Goal: Information Seeking & Learning: Learn about a topic

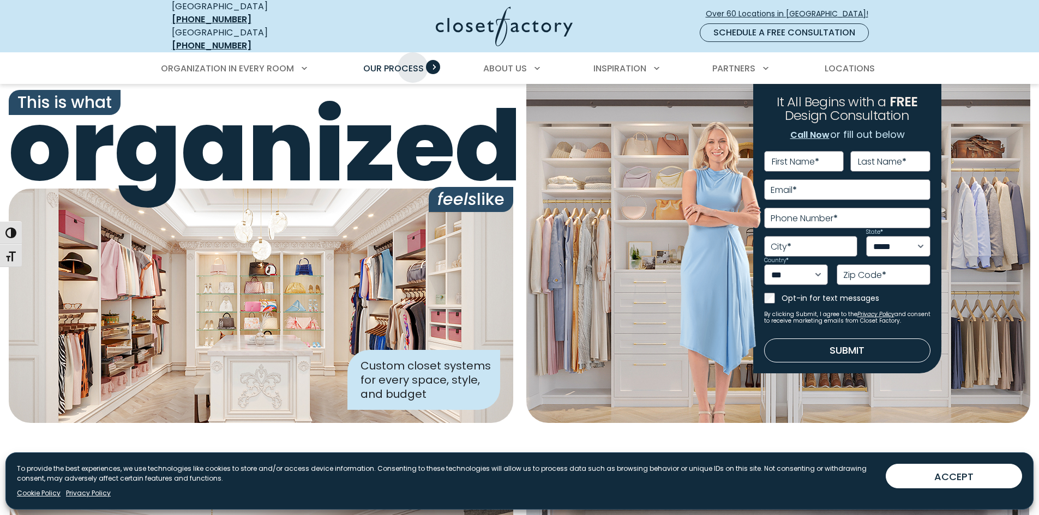
click at [413, 62] on span "Our Process" at bounding box center [393, 68] width 61 height 13
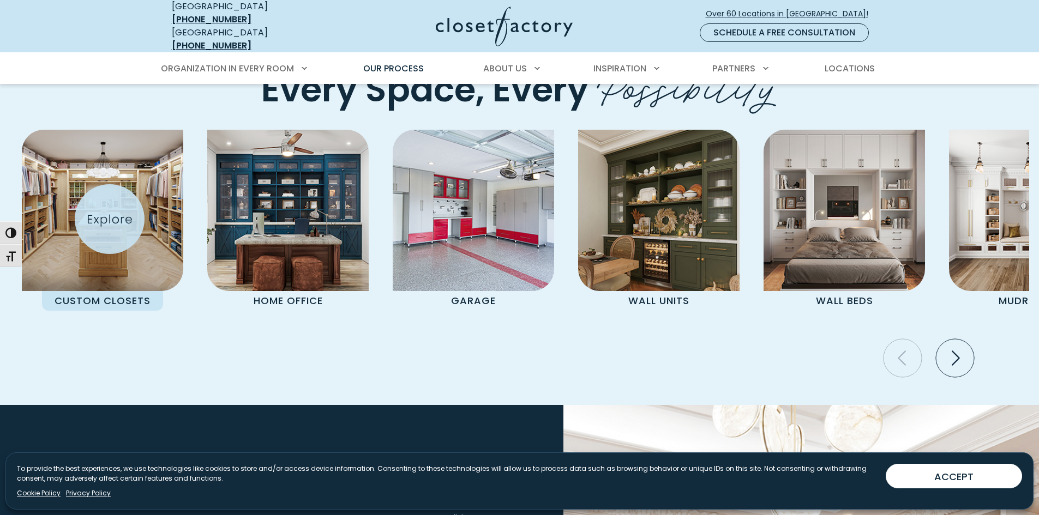
scroll to position [2351, 0]
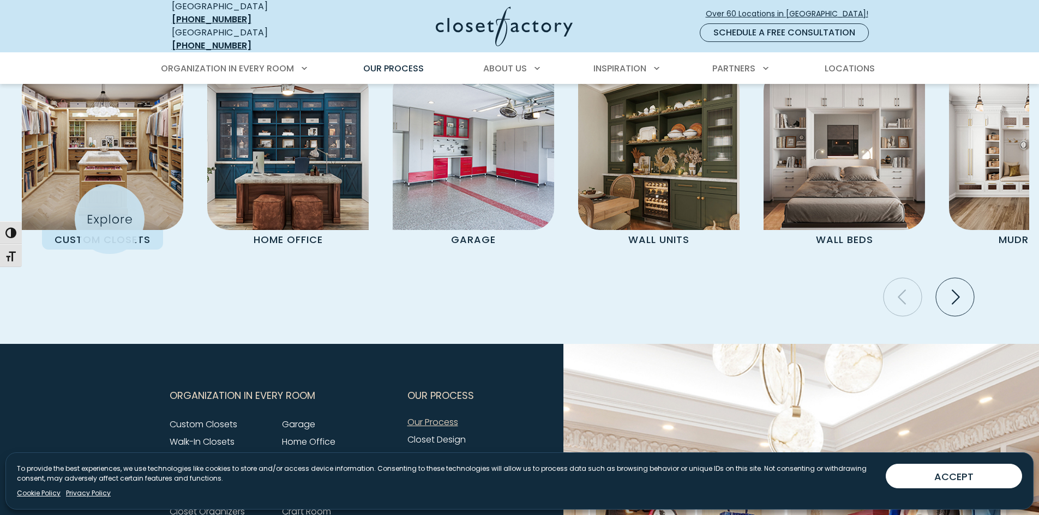
click at [110, 219] on div "Custom Closets" at bounding box center [102, 160] width 161 height 182
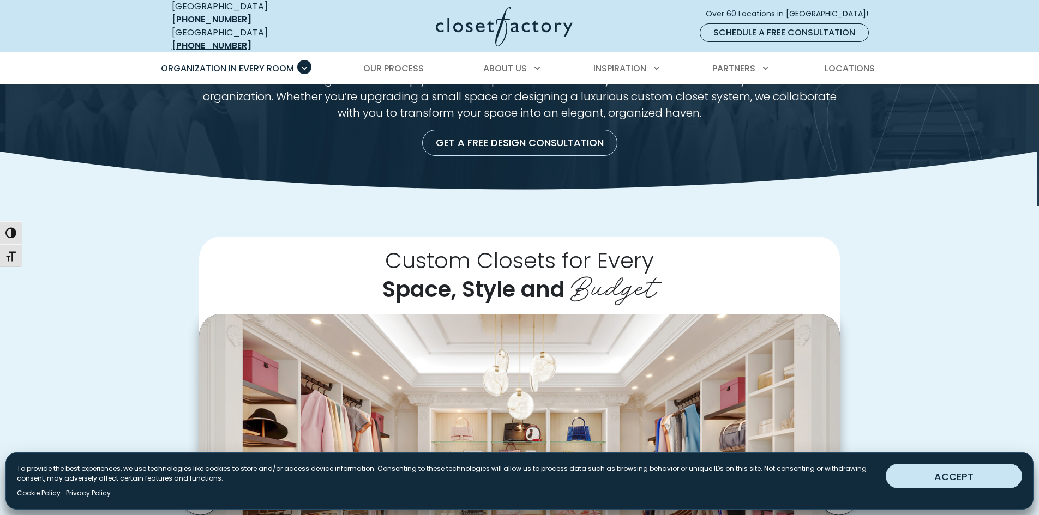
click at [942, 480] on button "ACCEPT" at bounding box center [954, 476] width 136 height 25
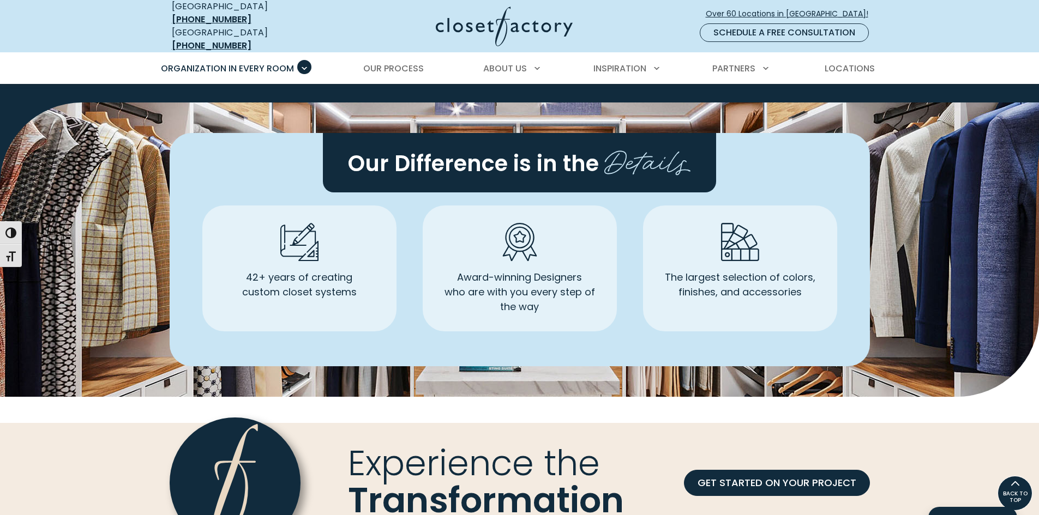
scroll to position [2823, 0]
